Goal: Task Accomplishment & Management: Use online tool/utility

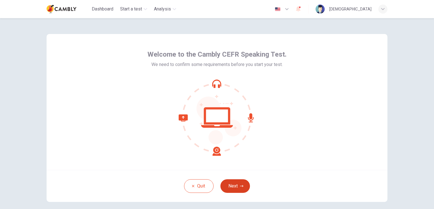
click at [237, 190] on button "Next" at bounding box center [235, 187] width 30 height 14
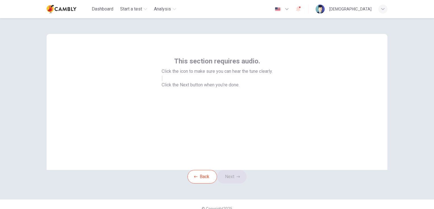
click at [162, 80] on icon "button" at bounding box center [162, 80] width 0 height 0
click at [240, 178] on icon "button" at bounding box center [237, 177] width 3 height 2
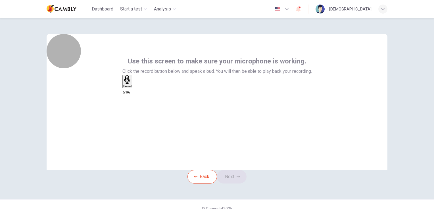
click at [132, 88] on div "Record" at bounding box center [127, 81] width 9 height 12
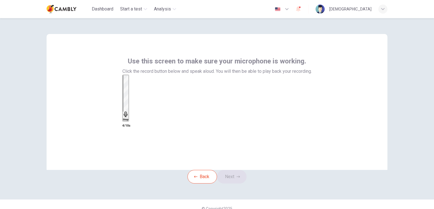
click at [129, 112] on icon "button" at bounding box center [126, 115] width 6 height 6
click at [234, 184] on button "Next" at bounding box center [232, 177] width 30 height 14
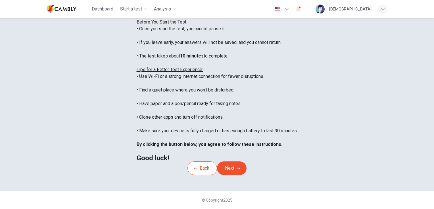
scroll to position [106, 0]
click at [240, 164] on button "Next" at bounding box center [232, 169] width 30 height 14
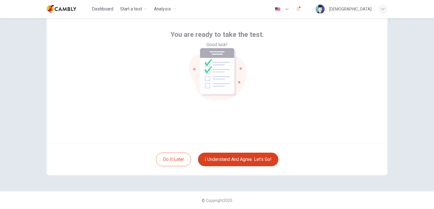
click at [227, 160] on button "I understand and agree. Let’s go!" at bounding box center [238, 160] width 80 height 14
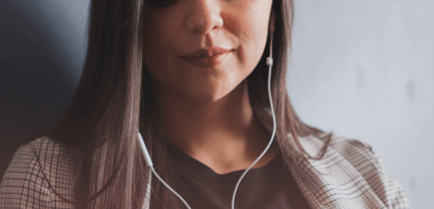
drag, startPoint x: 71, startPoint y: 121, endPoint x: 148, endPoint y: 122, distance: 76.9
click at [69, 93] on span "The Speaking Test will begin soon." at bounding box center [34, 89] width 69 height 5
click at [16, 29] on button "Continue" at bounding box center [8, 39] width 16 height 21
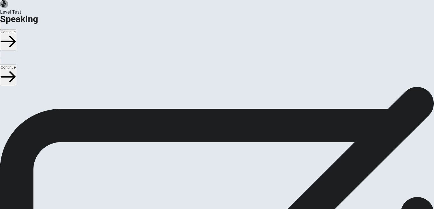
click at [16, 29] on button "Continue" at bounding box center [8, 39] width 16 height 21
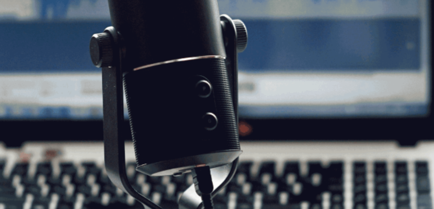
scroll to position [68, 0]
click at [16, 29] on button "Continue" at bounding box center [8, 39] width 16 height 21
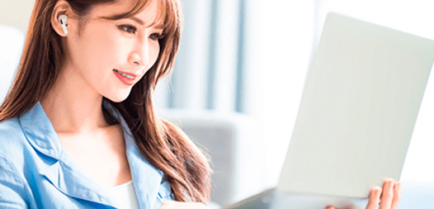
scroll to position [0, 0]
click at [1, 27] on icon "button" at bounding box center [1, 27] width 0 height 0
type input "***"
drag, startPoint x: 364, startPoint y: 22, endPoint x: 352, endPoint y: 23, distance: 12.0
click at [342, 15] on span at bounding box center [342, 15] width 0 height 0
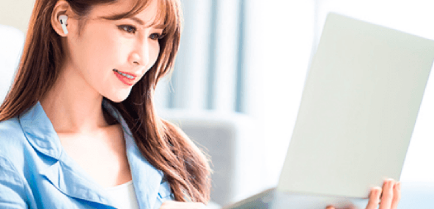
scroll to position [39, 0]
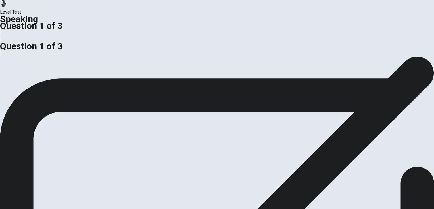
drag, startPoint x: 61, startPoint y: 126, endPoint x: 131, endPoint y: 135, distance: 70.1
click at [131, 38] on div "Preparation Time: 15 seconds Response Time: 45 seconds" at bounding box center [217, 35] width 434 height 7
click at [60, 31] on span "Preparation Time: 15 seconds" at bounding box center [30, 27] width 60 height 5
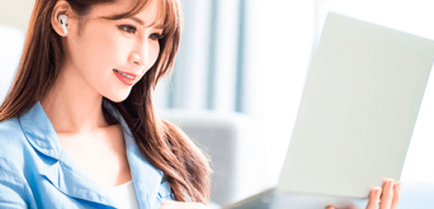
scroll to position [39, 0]
click at [1, 23] on button "button" at bounding box center [0, 25] width 1 height 5
type input "***"
click at [342, 15] on span at bounding box center [342, 15] width 0 height 0
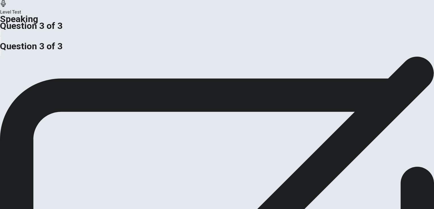
scroll to position [0, 0]
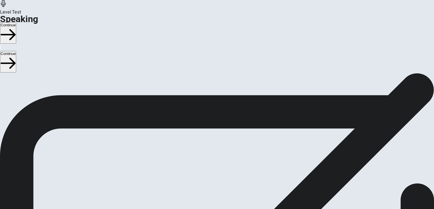
click at [16, 22] on button "Continue" at bounding box center [8, 32] width 16 height 21
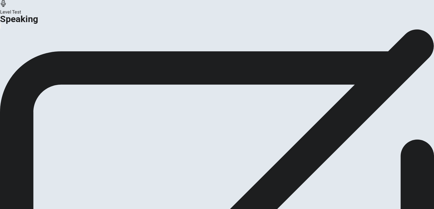
click at [45, 71] on button "Continue" at bounding box center [33, 67] width 23 height 8
